Goal: Information Seeking & Learning: Learn about a topic

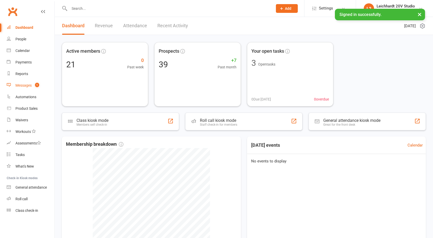
click at [29, 87] on div "Messages" at bounding box center [23, 85] width 16 height 4
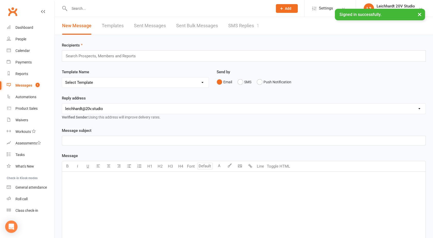
click at [239, 27] on link "SMS Replies 1" at bounding box center [243, 26] width 31 height 18
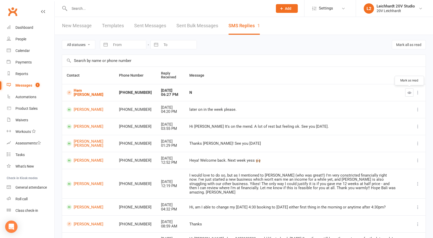
click at [409, 93] on icon "button" at bounding box center [409, 93] width 4 height 4
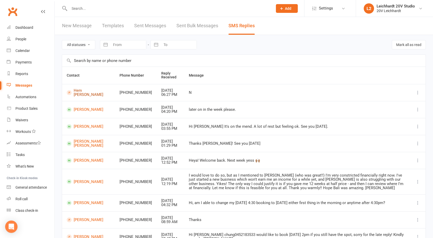
click at [81, 94] on link "Hem [PERSON_NAME]" at bounding box center [89, 93] width 44 height 8
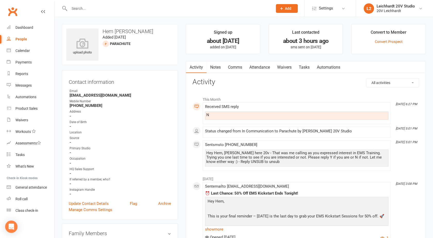
click at [306, 69] on link "Tasks" at bounding box center [304, 68] width 18 height 12
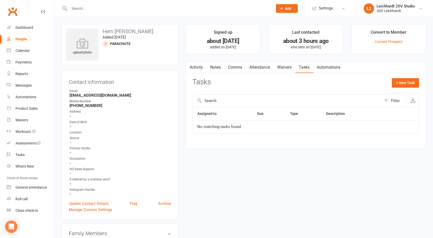
click at [192, 68] on button "button" at bounding box center [189, 68] width 6 height 12
click at [23, 74] on div "Reports" at bounding box center [21, 74] width 13 height 4
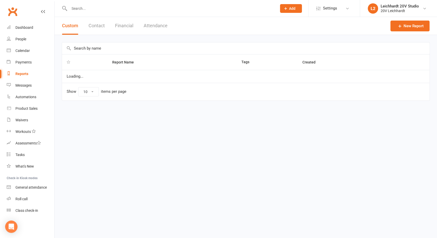
select select "100"
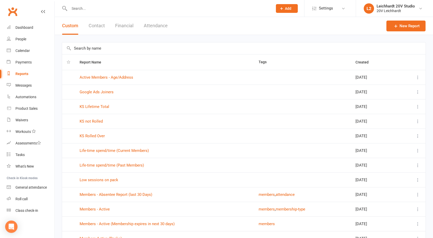
click at [127, 28] on button "Financial" at bounding box center [124, 26] width 18 height 18
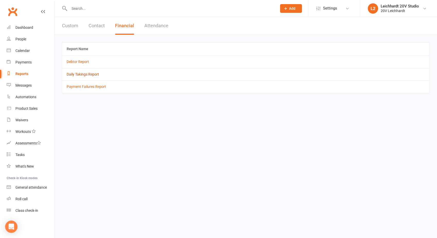
click at [79, 73] on link "Daily Takings Report" at bounding box center [83, 74] width 32 height 4
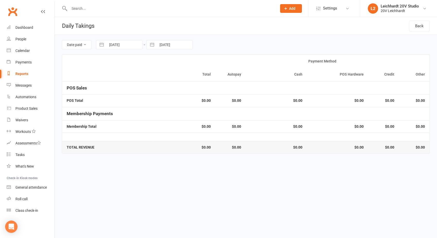
select select "8"
select select "2025"
select select "9"
select select "2025"
select select "10"
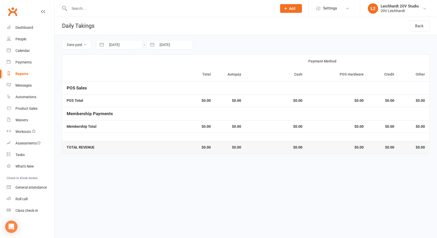
select select "2025"
click at [113, 42] on input "[DATE]" at bounding box center [124, 44] width 36 height 9
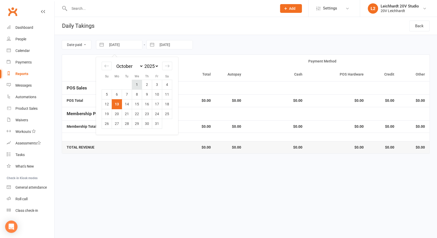
click at [139, 84] on td "1" at bounding box center [137, 85] width 10 height 10
type input "[DATE]"
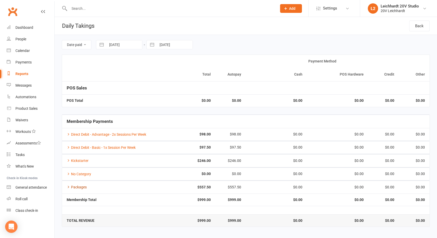
click at [81, 185] on link "Packages" at bounding box center [77, 187] width 20 height 4
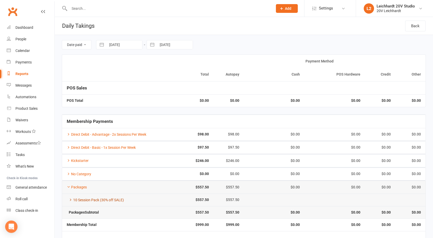
click at [103, 200] on link "10 Session Pack (30% off SALE)" at bounding box center [95, 200] width 57 height 4
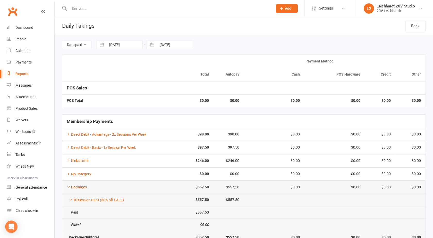
click at [85, 186] on link "Packages" at bounding box center [77, 187] width 20 height 4
